Goal: Task Accomplishment & Management: Use online tool/utility

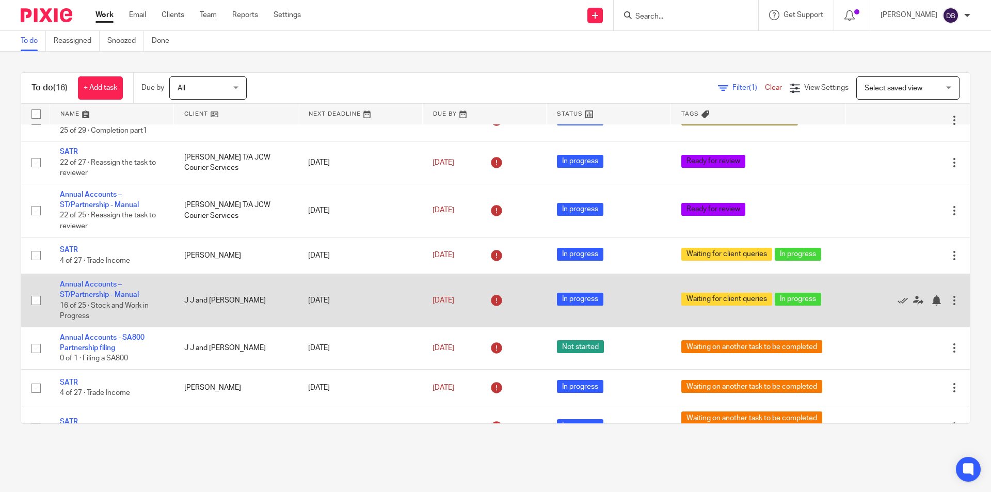
scroll to position [197, 0]
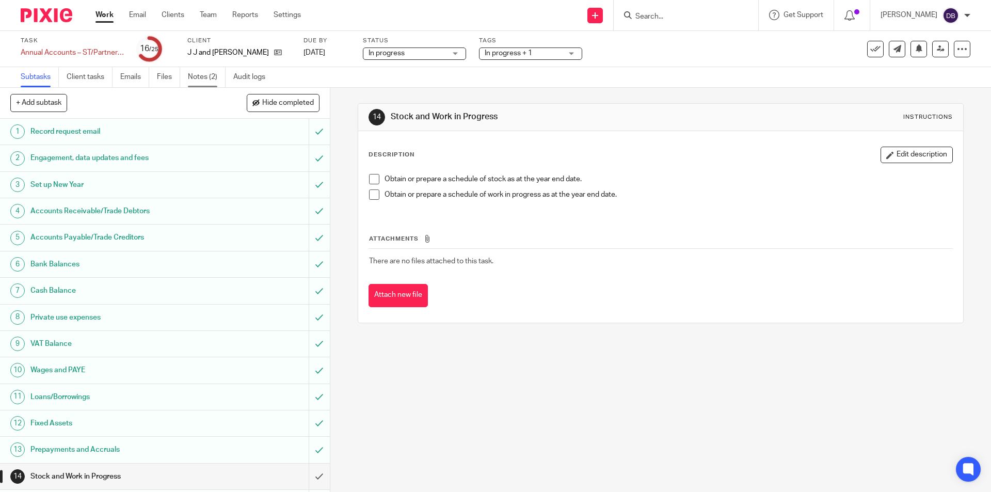
click at [206, 75] on link "Notes (2)" at bounding box center [207, 77] width 38 height 20
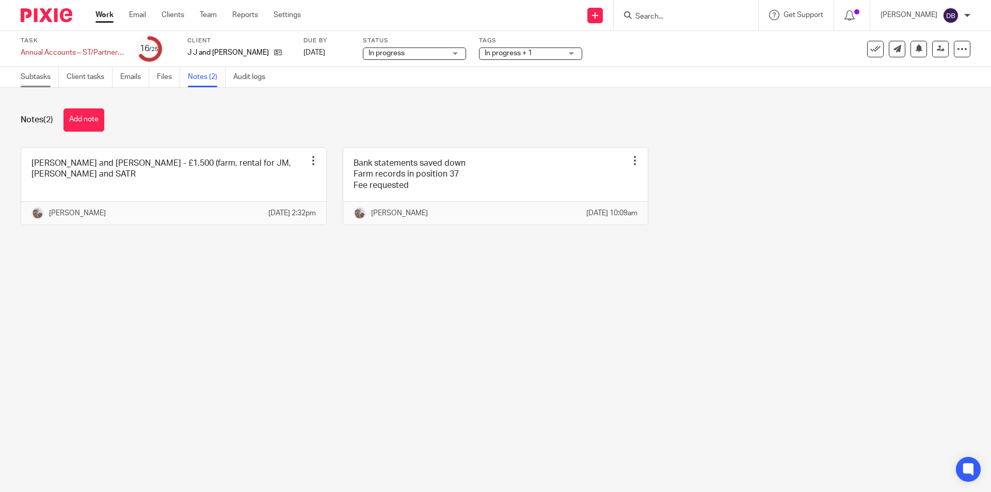
click at [35, 78] on link "Subtasks" at bounding box center [40, 77] width 38 height 20
